Goal: Transaction & Acquisition: Download file/media

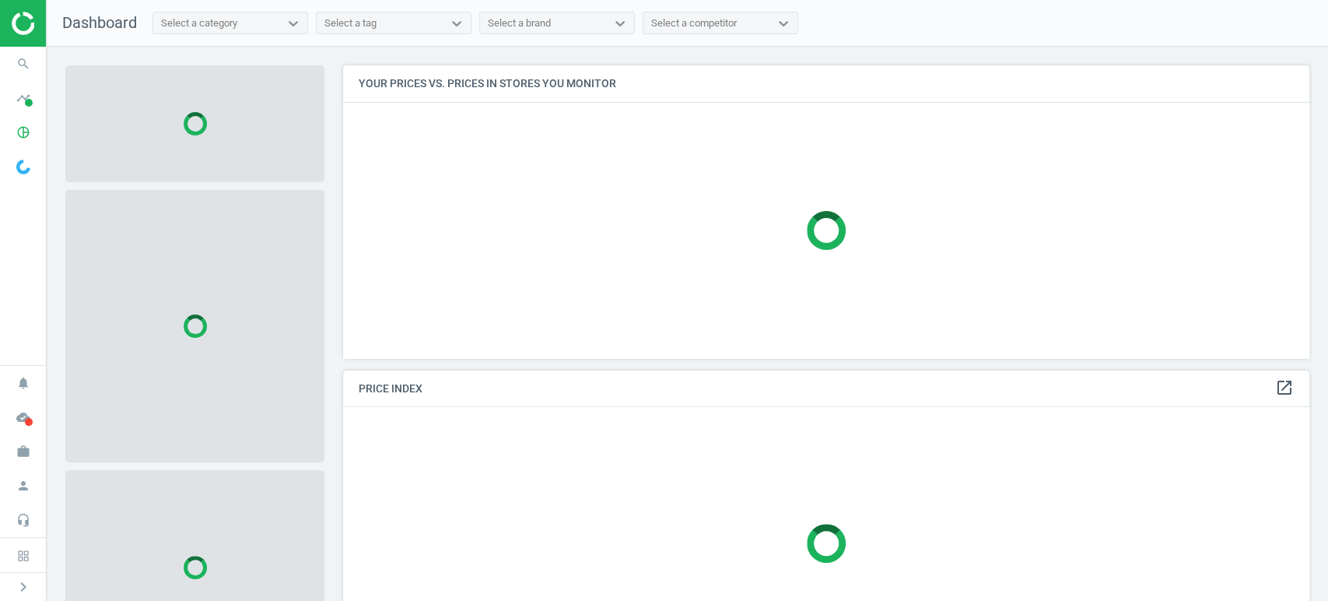
scroll to position [319, 980]
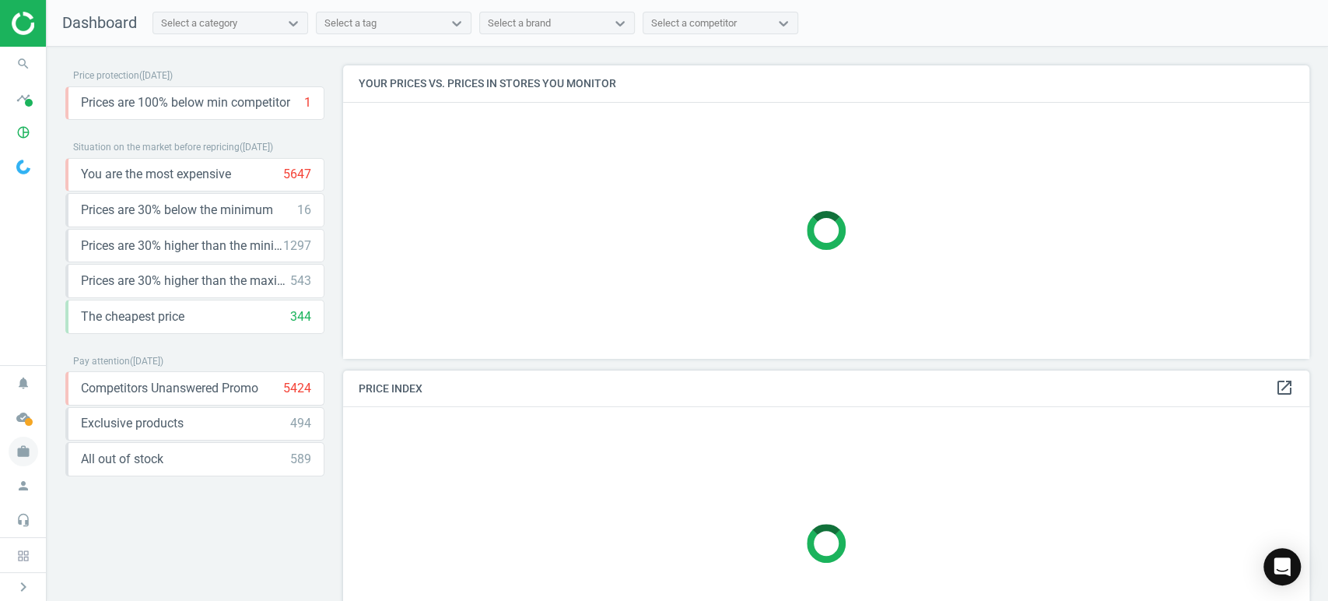
click at [37, 457] on icon "work" at bounding box center [24, 451] width 30 height 30
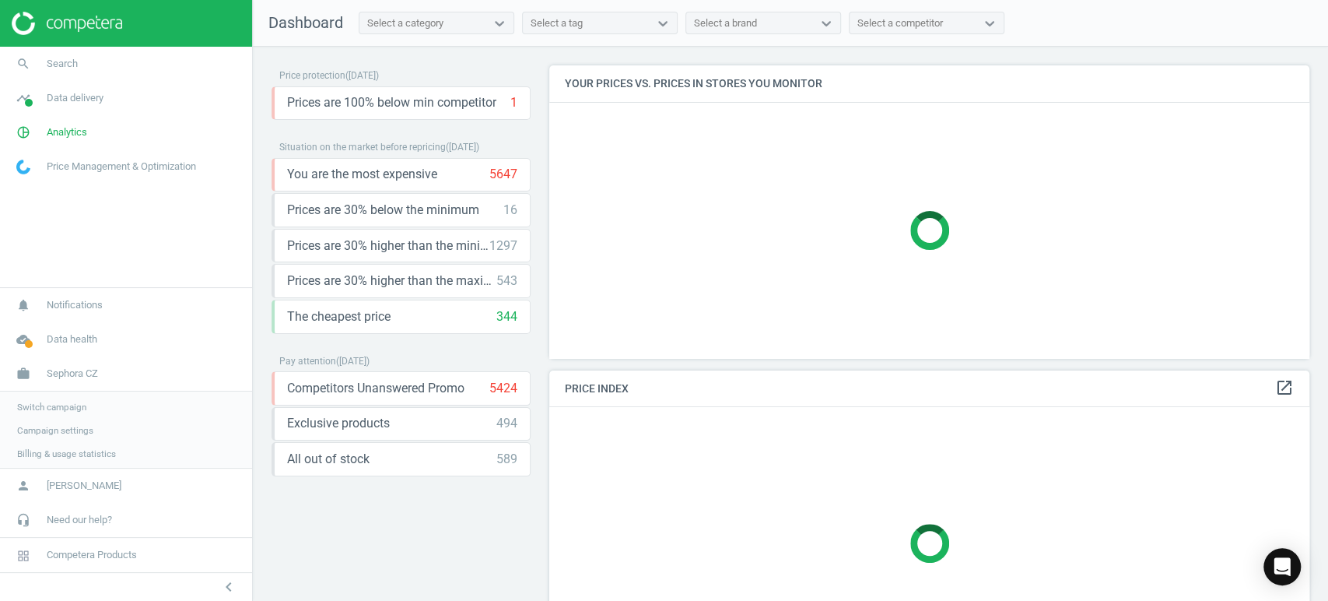
scroll to position [319, 773]
click at [100, 402] on link "Switch campaign" at bounding box center [126, 405] width 252 height 23
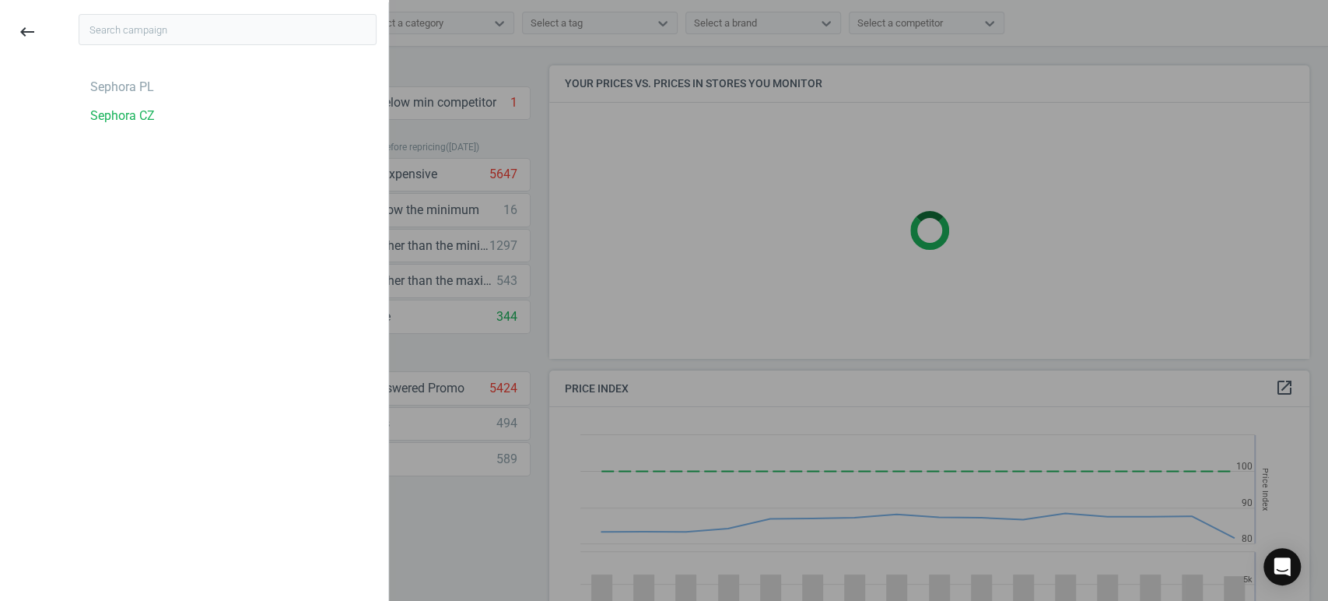
scroll to position [385, 773]
click at [118, 92] on div "Sephora PL" at bounding box center [122, 87] width 64 height 17
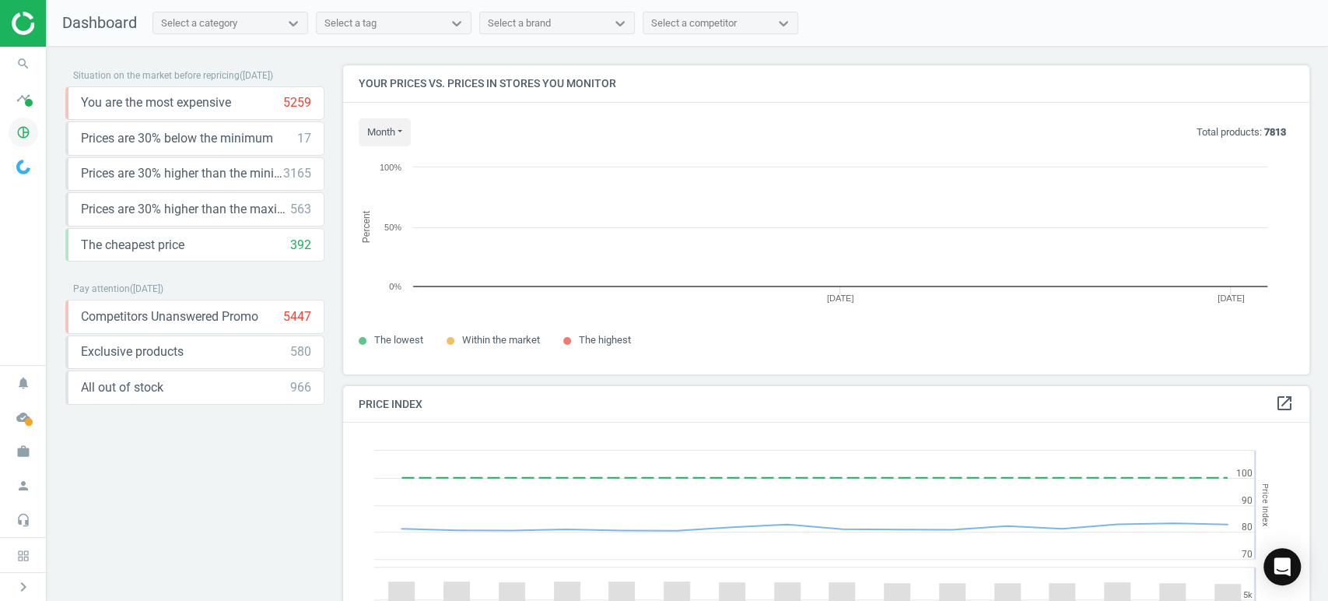
scroll to position [335, 980]
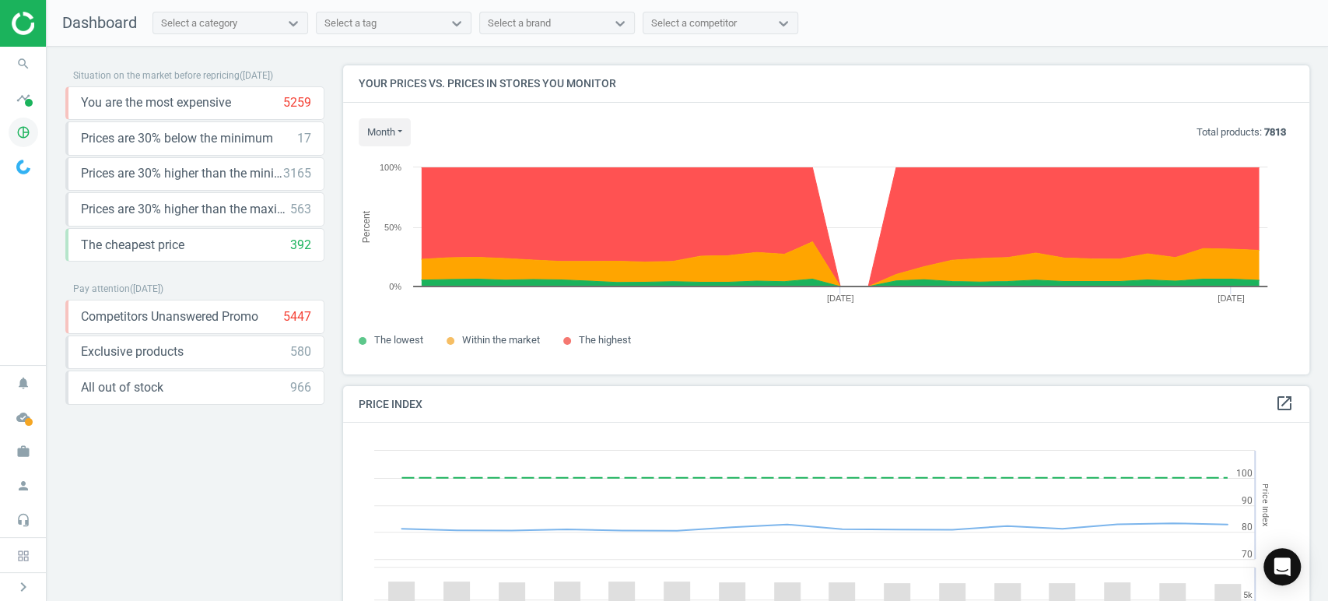
click at [24, 136] on icon "pie_chart_outlined" at bounding box center [24, 132] width 30 height 30
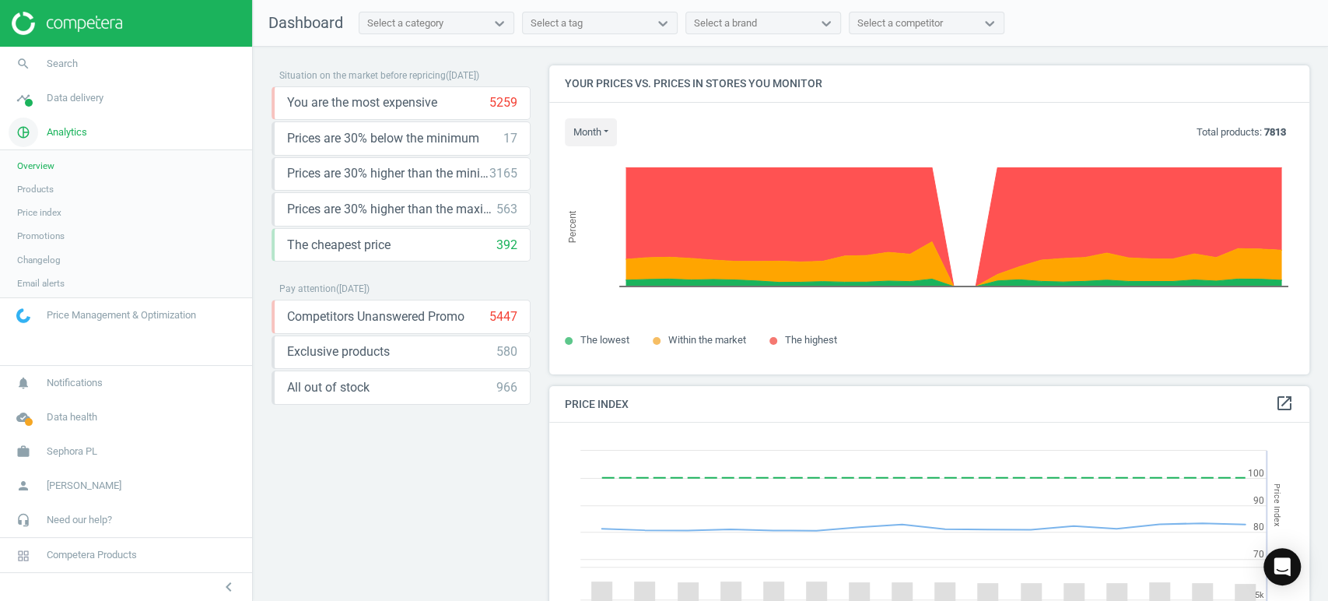
scroll to position [7, 8]
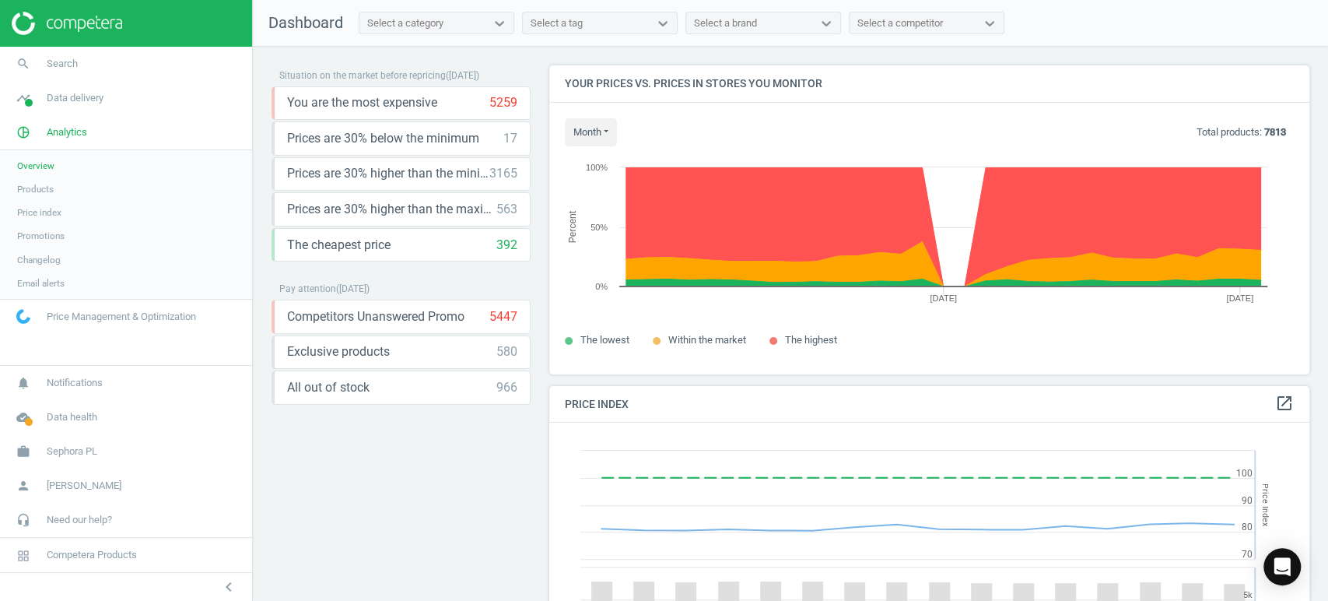
click at [44, 194] on span "Products" at bounding box center [35, 189] width 37 height 12
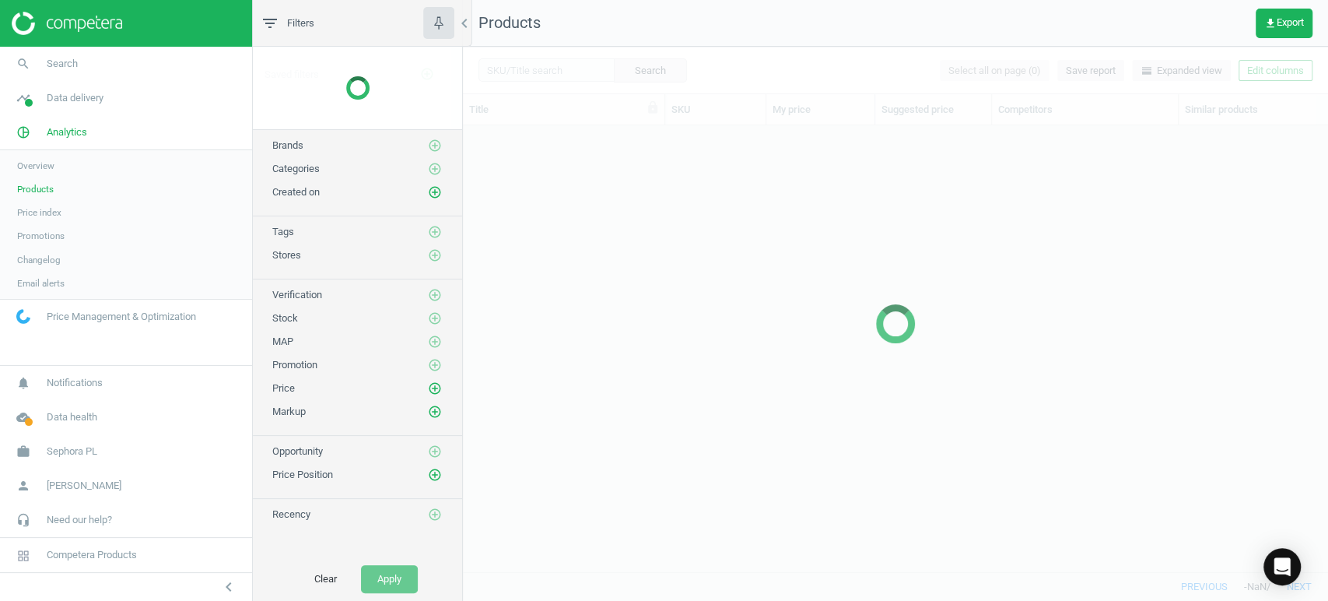
scroll to position [419, 851]
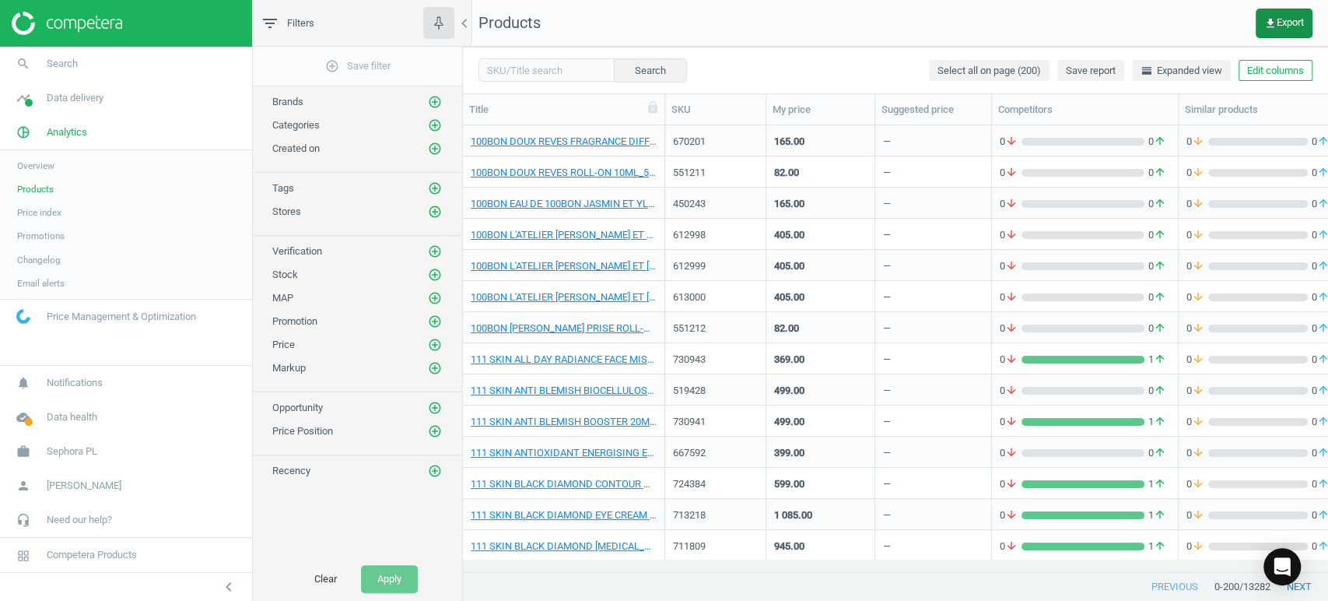
click at [1294, 19] on span "get_app Export" at bounding box center [1284, 23] width 40 height 12
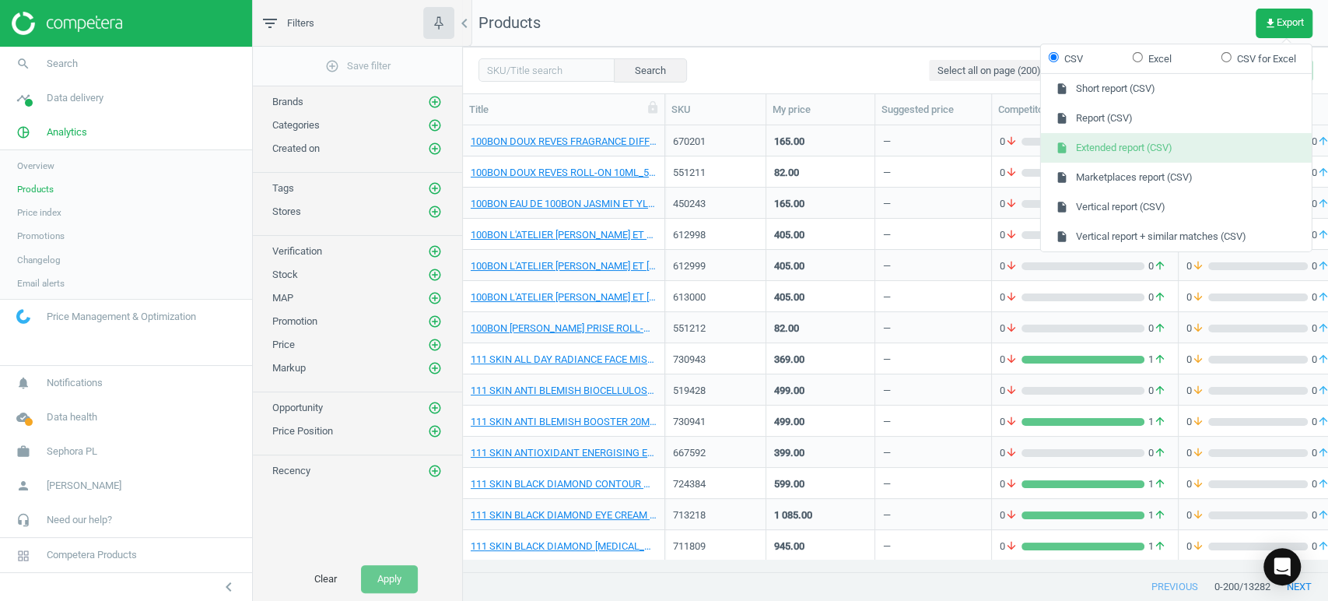
click at [1124, 150] on button "insert_drive_file Extended report (CSV)" at bounding box center [1176, 148] width 271 height 30
